Goal: Transaction & Acquisition: Purchase product/service

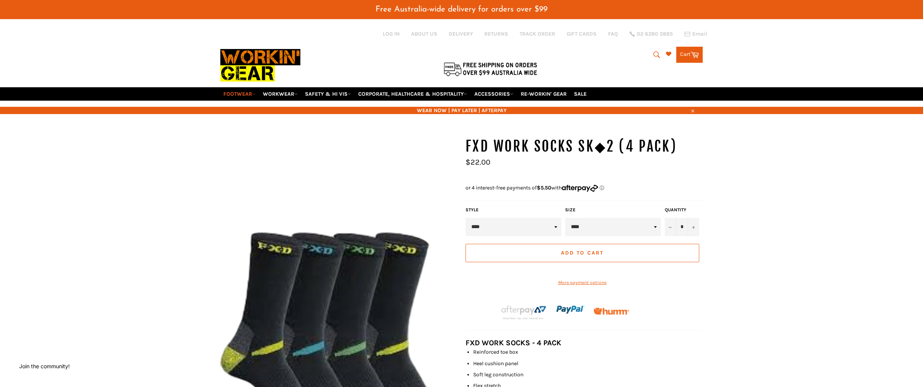
click at [248, 94] on link "FOOTWEAR" at bounding box center [239, 93] width 38 height 13
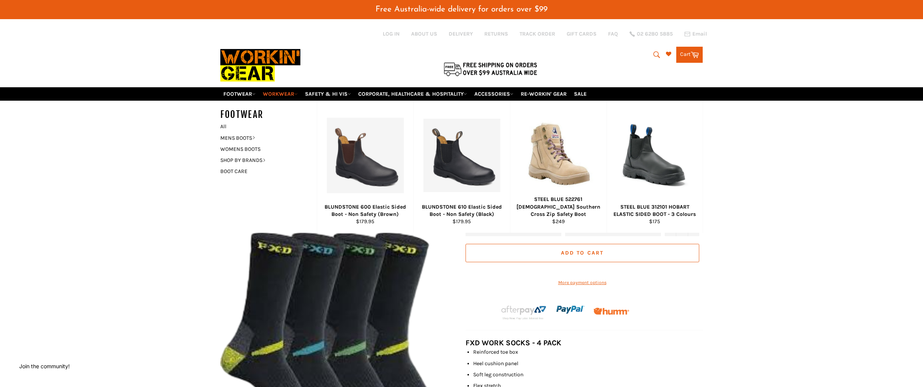
click at [291, 95] on link "WORKWEAR" at bounding box center [280, 93] width 41 height 13
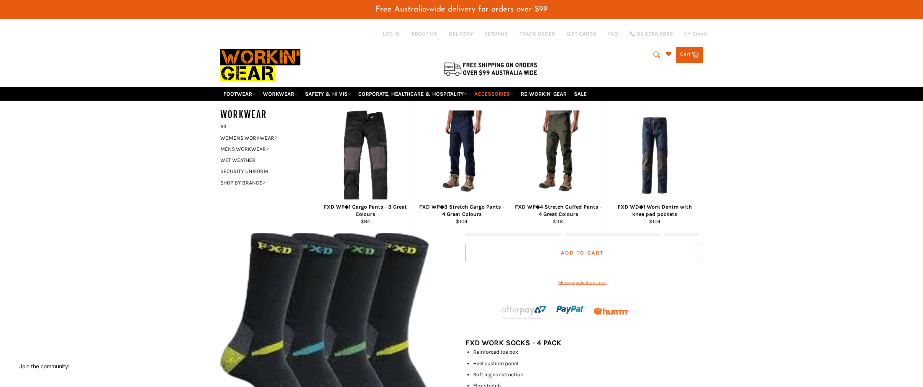
click at [512, 97] on link "ACCESSORIES" at bounding box center [493, 93] width 45 height 13
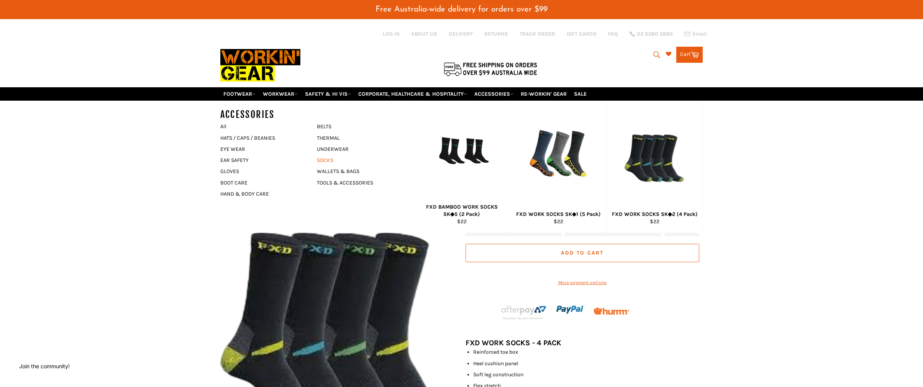
click at [323, 159] on link "SOCKS" at bounding box center [359, 160] width 93 height 11
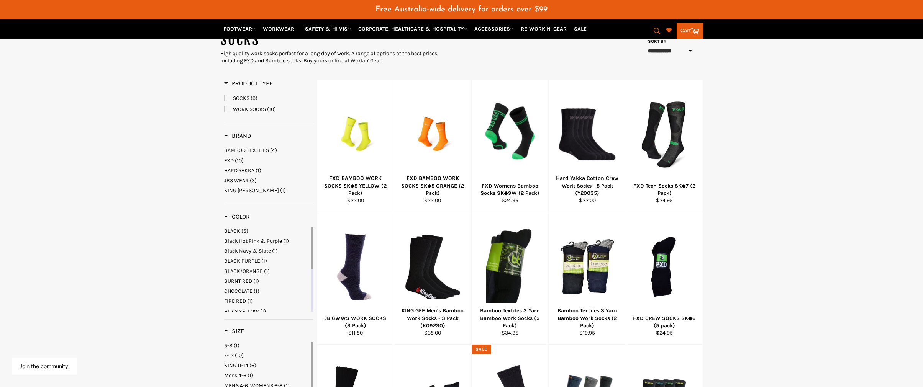
scroll to position [83, 0]
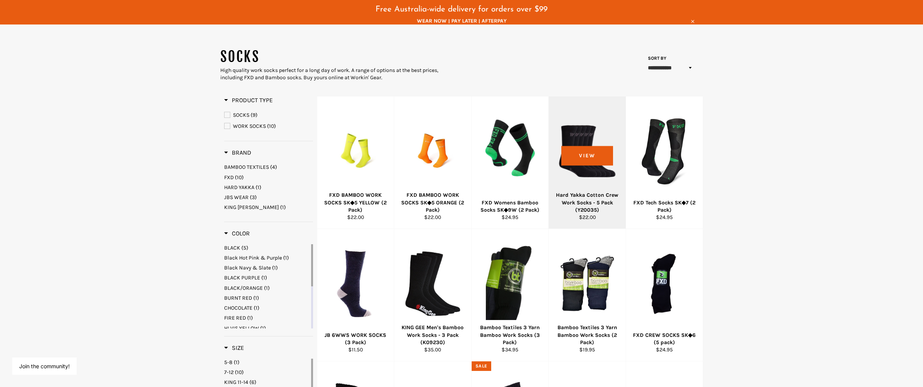
click at [583, 178] on div at bounding box center [587, 151] width 58 height 90
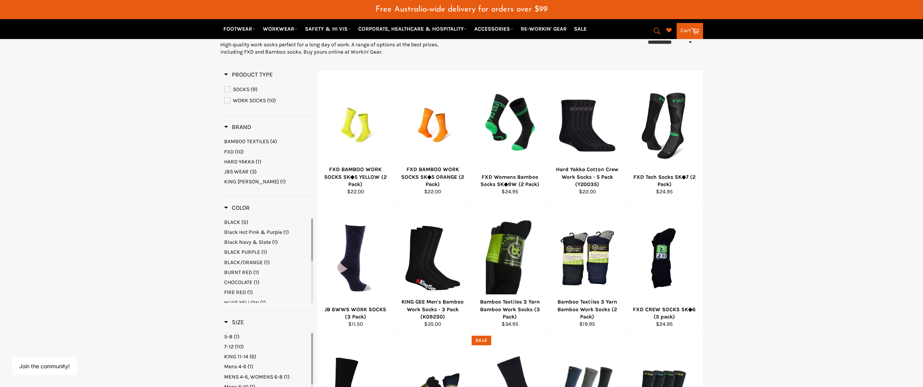
scroll to position [135, 0]
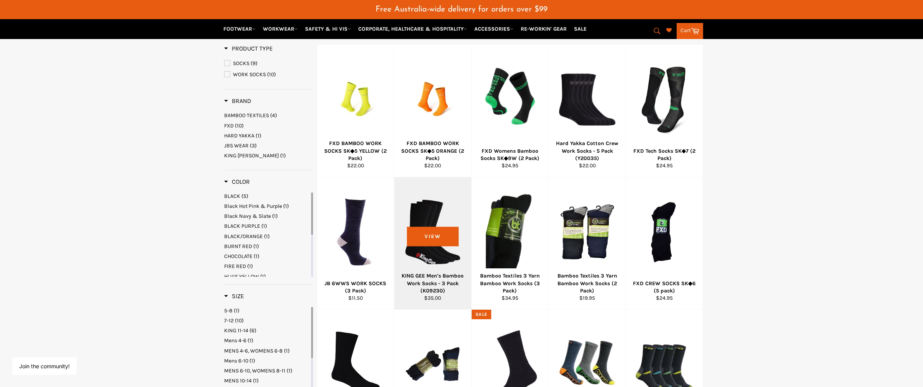
click at [436, 268] on div at bounding box center [433, 232] width 58 height 90
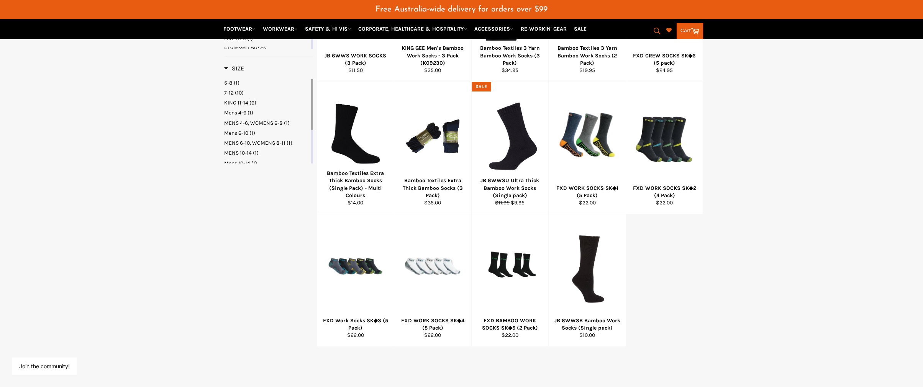
scroll to position [364, 0]
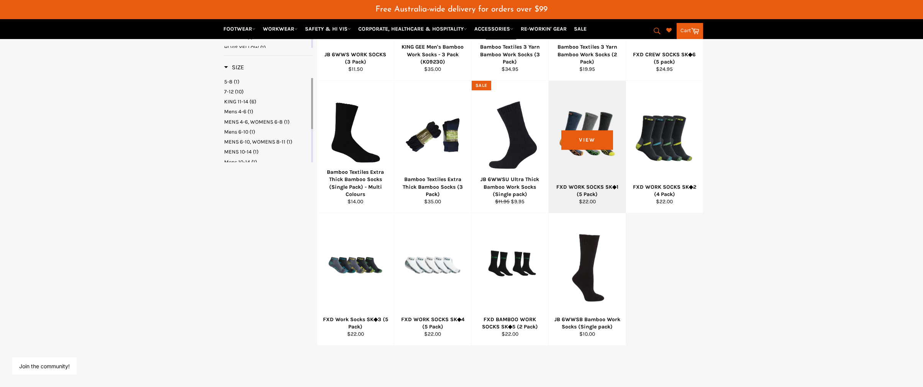
click at [601, 173] on div at bounding box center [587, 135] width 58 height 90
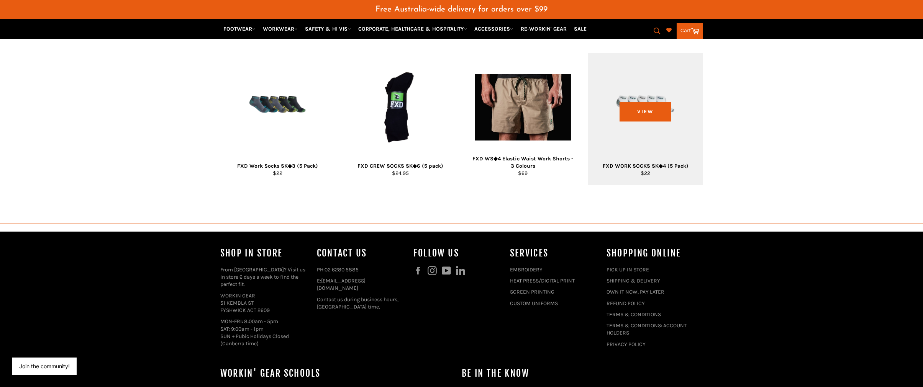
scroll to position [782, 0]
